Goal: Book appointment/travel/reservation

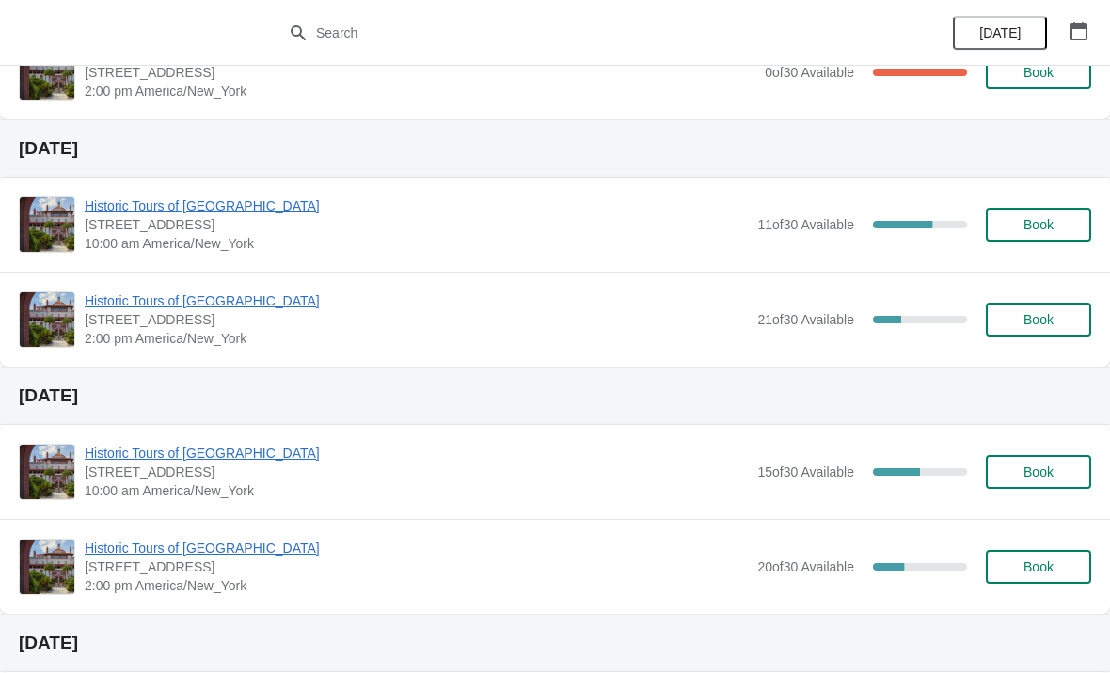
scroll to position [243, 0]
click at [1036, 222] on span "Book" at bounding box center [1038, 225] width 30 height 15
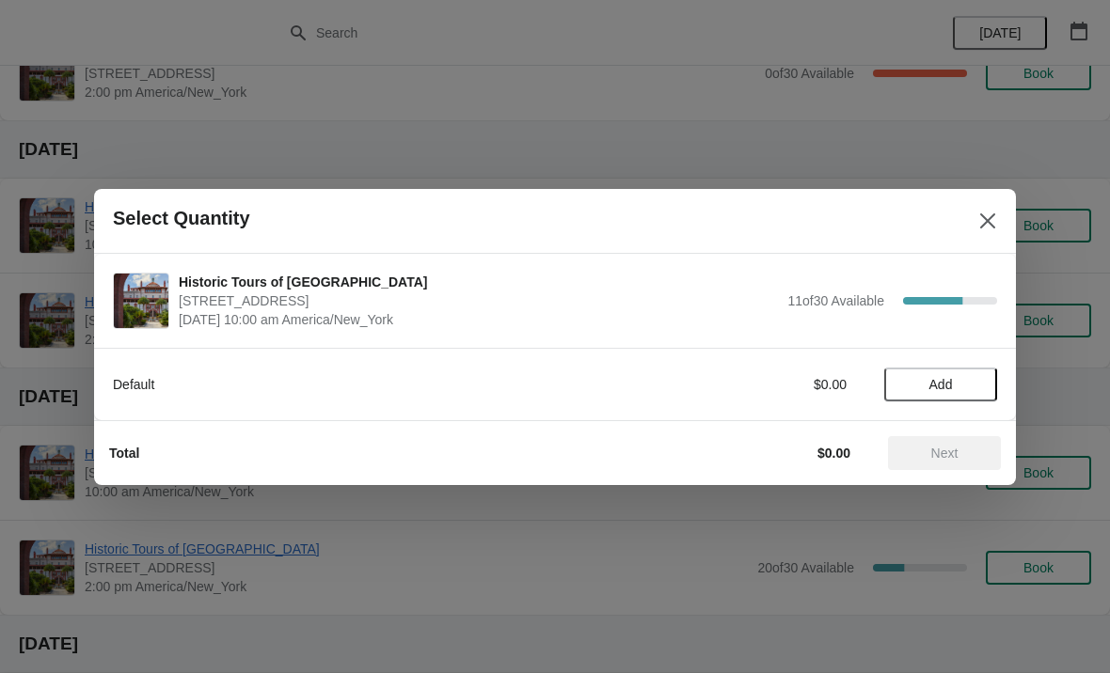
click at [912, 370] on button "Add" at bounding box center [940, 385] width 113 height 34
click at [982, 378] on icon at bounding box center [973, 384] width 20 height 20
click at [979, 376] on icon at bounding box center [973, 384] width 20 height 20
click at [977, 375] on icon at bounding box center [973, 384] width 20 height 20
click at [948, 450] on span "Next" at bounding box center [944, 453] width 27 height 15
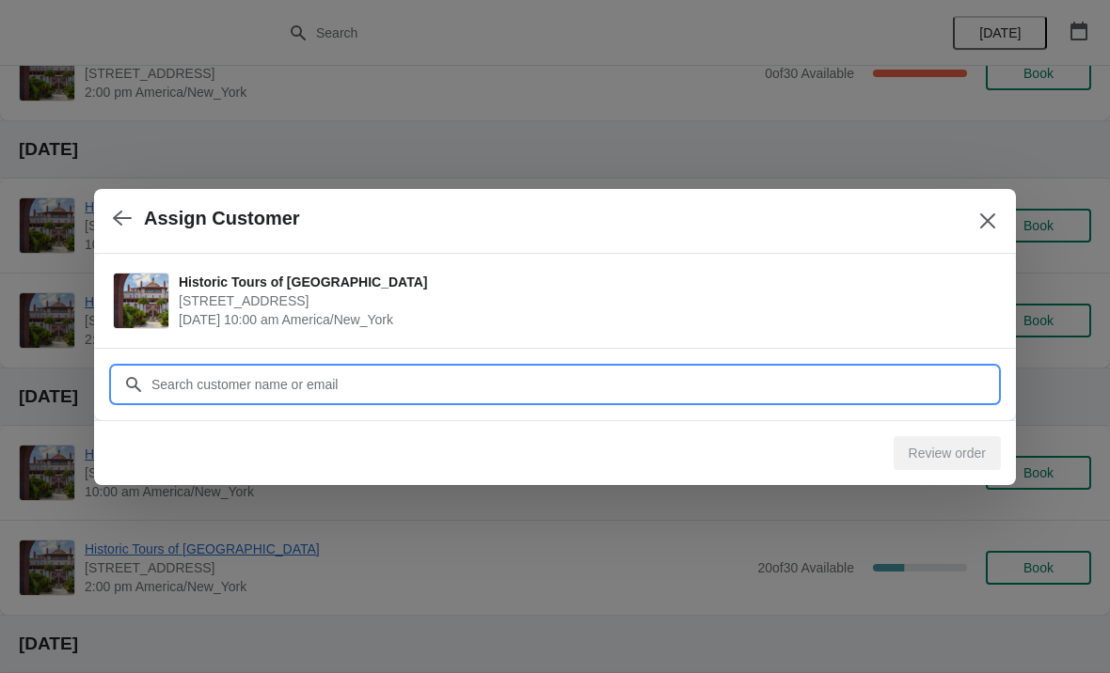
click at [198, 368] on input "Customer" at bounding box center [573, 385] width 847 height 34
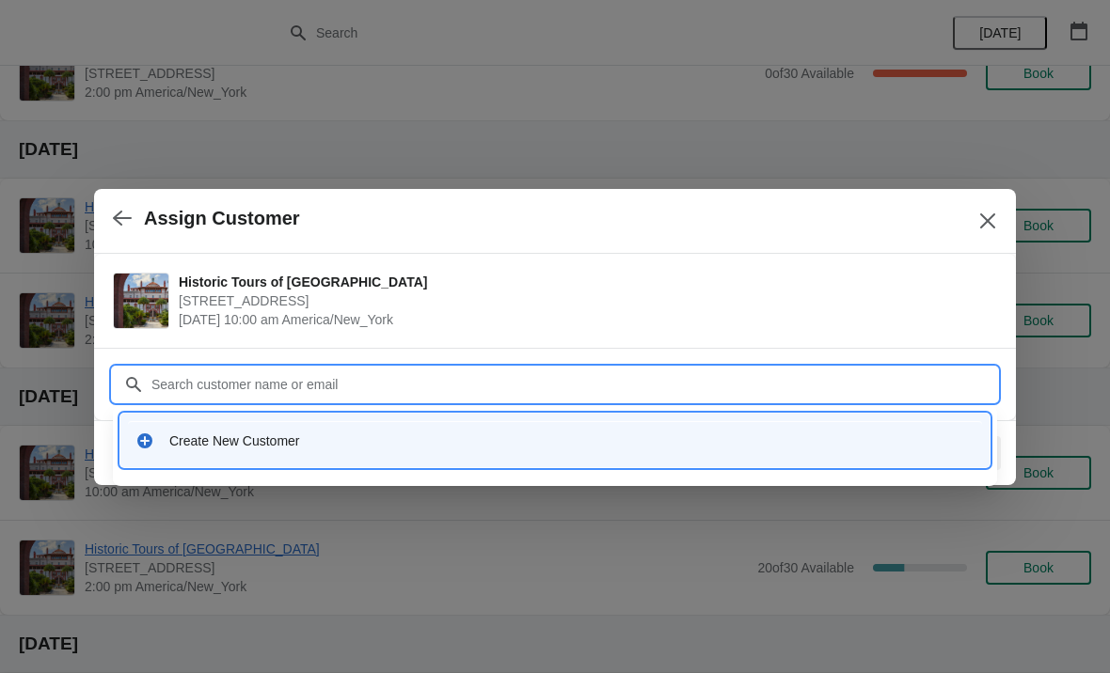
click at [183, 423] on div "Create New Customer" at bounding box center [555, 440] width 854 height 39
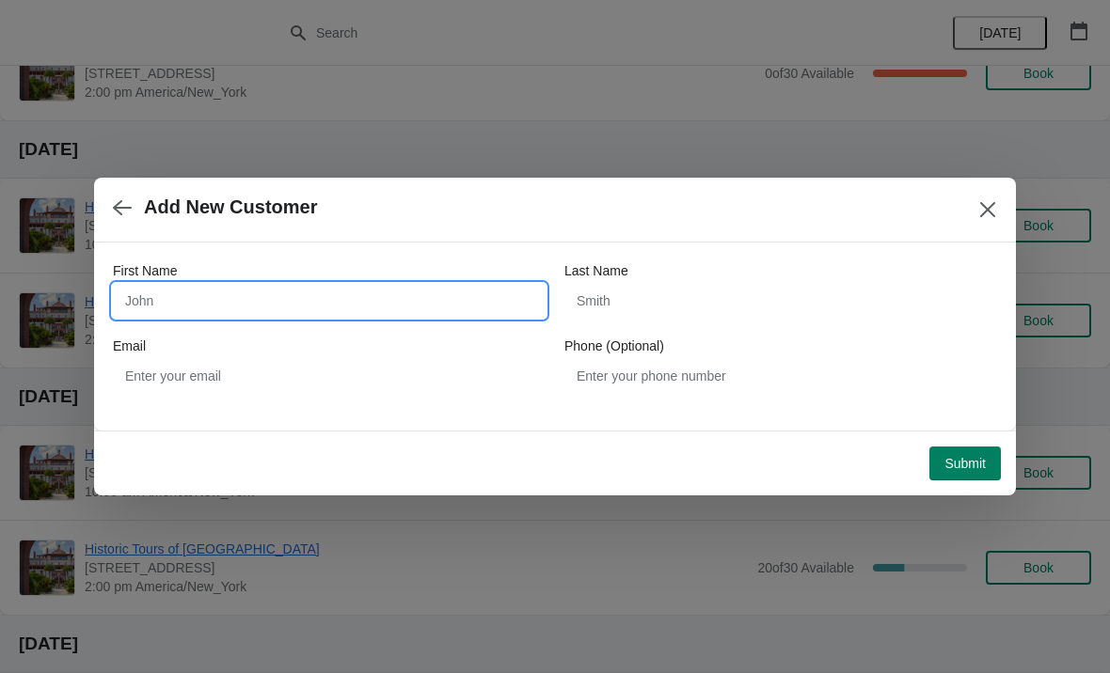
click at [191, 293] on input "First Name" at bounding box center [329, 301] width 433 height 34
type input "[PERSON_NAME]"
click at [615, 279] on label "Last Name" at bounding box center [596, 270] width 64 height 19
click at [615, 284] on input "Last Name" at bounding box center [780, 301] width 433 height 34
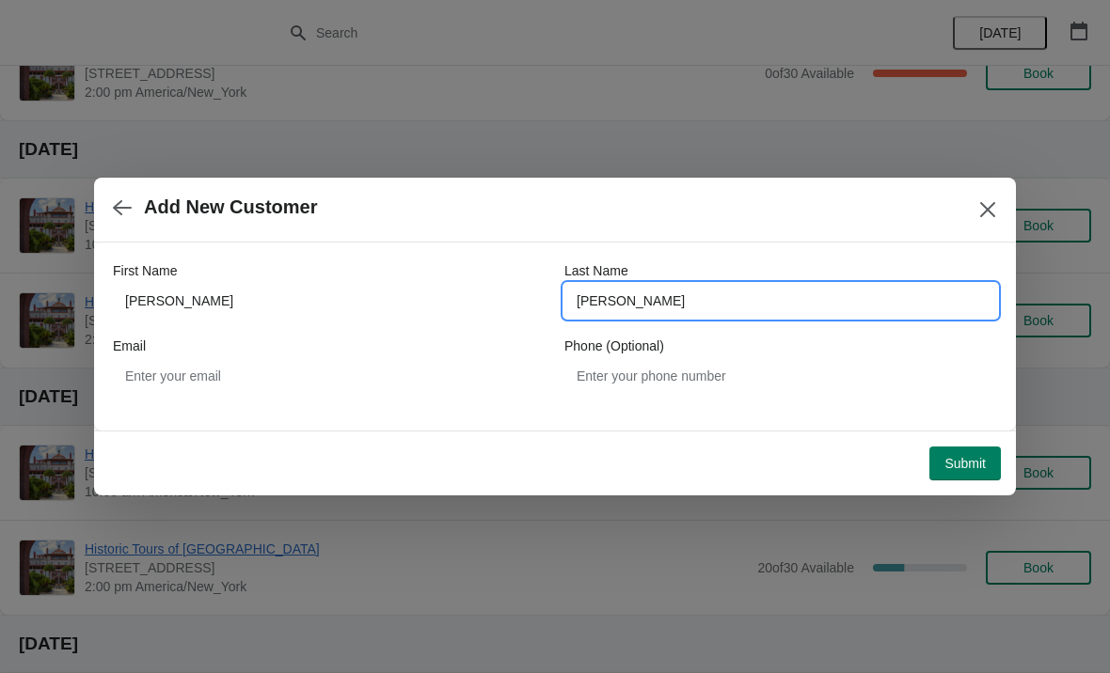
type input "[PERSON_NAME]"
click at [145, 350] on label "Email" at bounding box center [129, 346] width 33 height 19
click at [145, 359] on input "Email" at bounding box center [329, 376] width 433 height 34
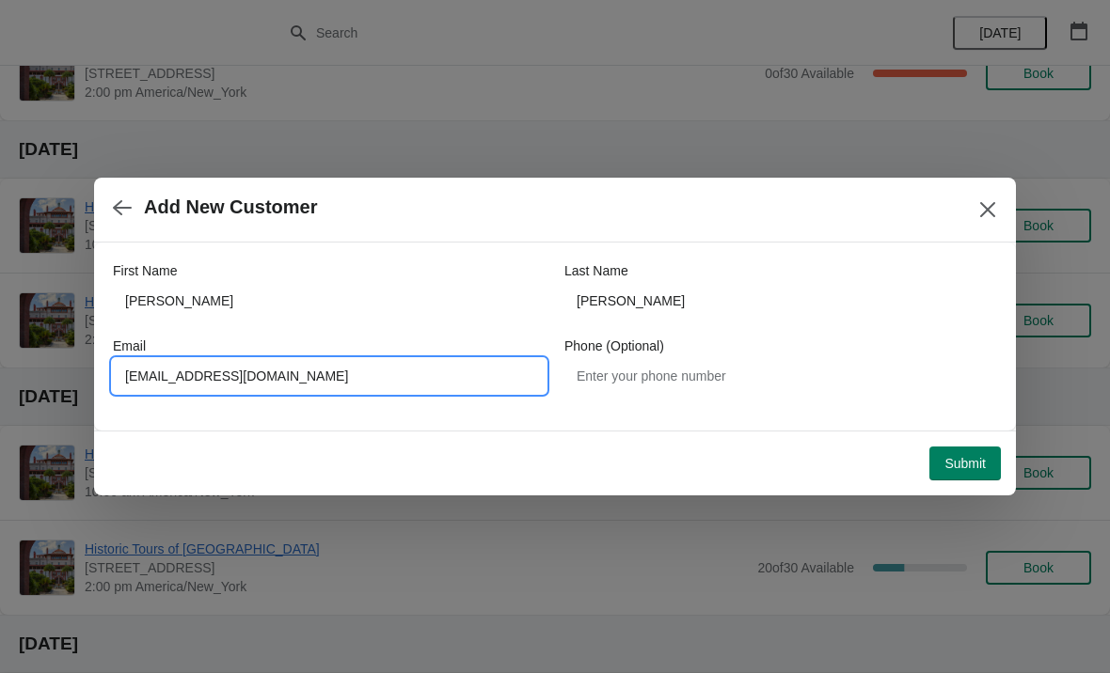
type input "[EMAIL_ADDRESS][DOMAIN_NAME]"
